Goal: Check status: Check status

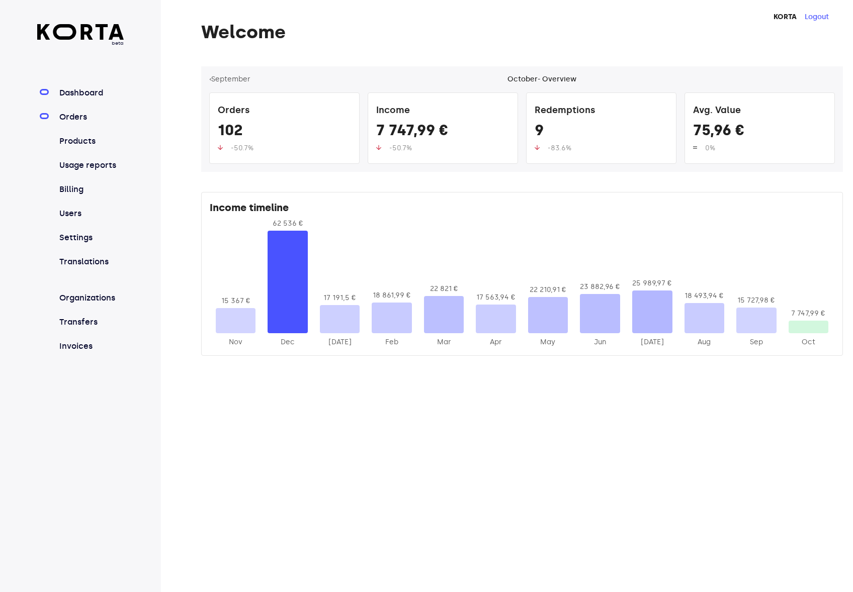
click at [74, 112] on link "Orders" at bounding box center [90, 117] width 67 height 12
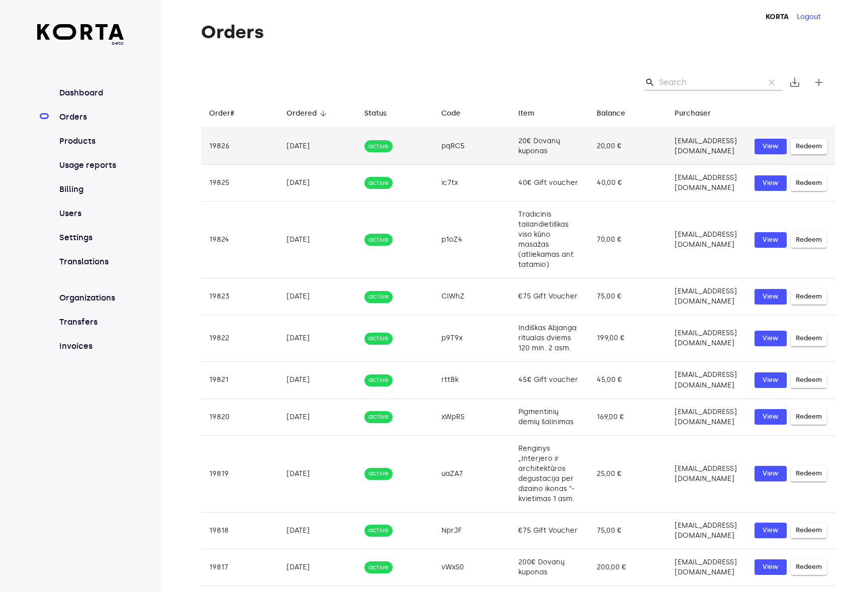
click at [510, 134] on td "20€ Dovanų kuponas" at bounding box center [549, 146] width 79 height 37
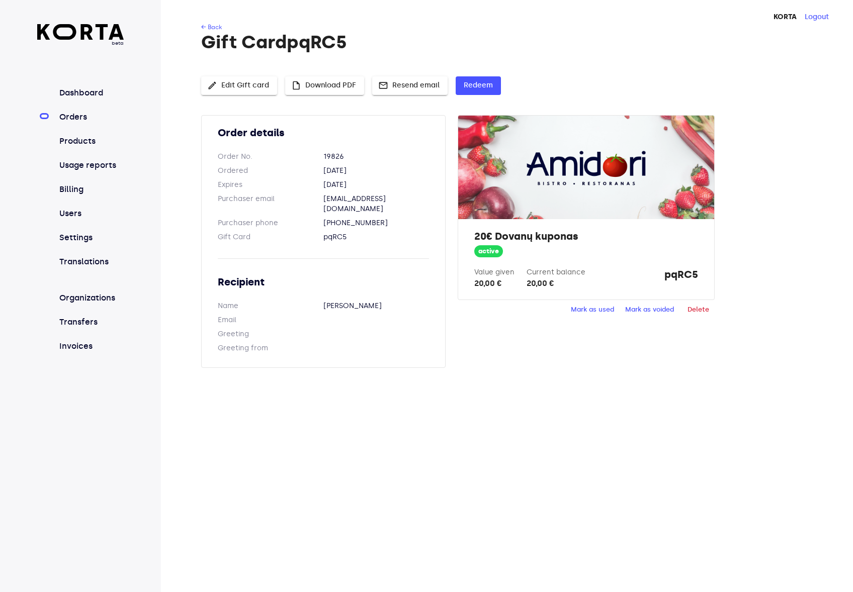
click at [342, 201] on dd "[EMAIL_ADDRESS][DOMAIN_NAME]" at bounding box center [376, 204] width 106 height 20
copy dd "tikrinumas"
click at [447, 353] on div "Order details Order No. 19826 Ordered [DATE] Expires [DATE] Purchaser email [EM…" at bounding box center [329, 247] width 256 height 265
click at [76, 105] on nav "Dashboard Orders Products Usage reports Billing Users Settings Translations Org…" at bounding box center [80, 219] width 87 height 265
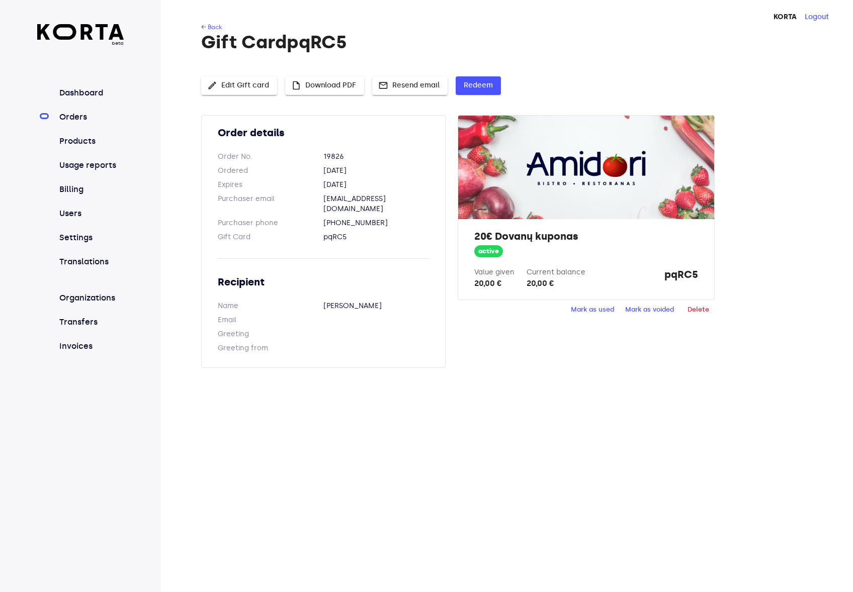
click at [74, 117] on link "Orders" at bounding box center [90, 117] width 67 height 12
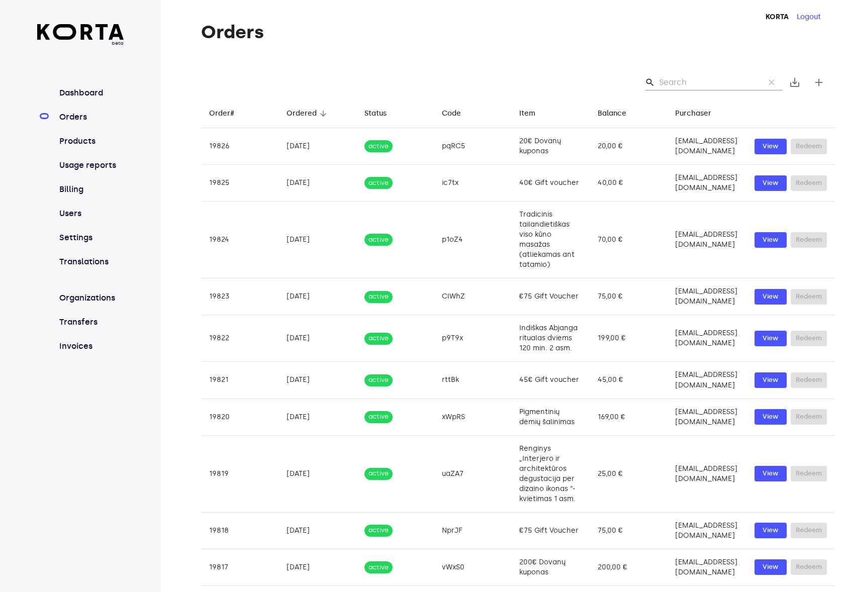
click at [566, 41] on h1 "Orders" at bounding box center [518, 32] width 634 height 20
